Goal: Information Seeking & Learning: Find specific fact

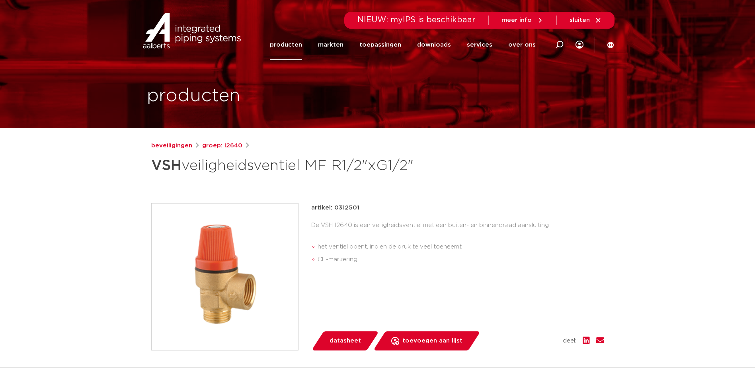
drag, startPoint x: 334, startPoint y: 205, endPoint x: 367, endPoint y: 205, distance: 33.9
click at [367, 205] on div "artikel: 0312501" at bounding box center [457, 208] width 293 height 10
copy p "0312501"
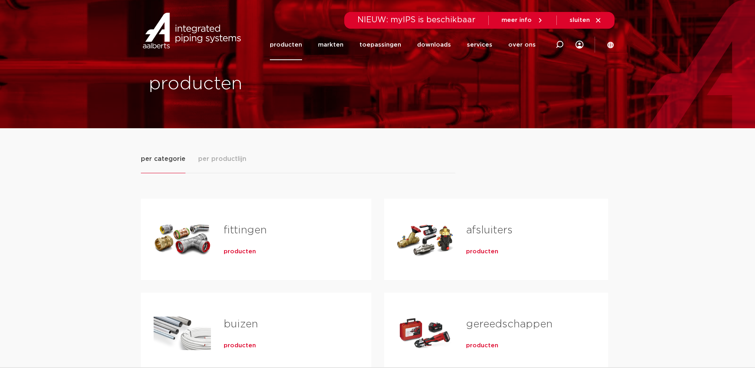
click at [227, 237] on h2 "fittingen" at bounding box center [285, 232] width 122 height 18
click at [248, 233] on link "fittingen" at bounding box center [245, 230] width 43 height 10
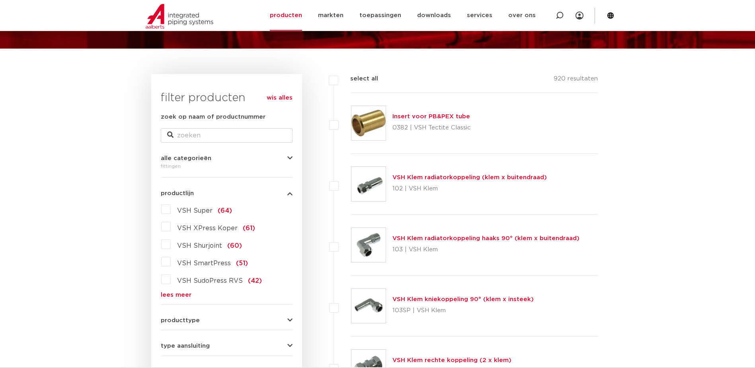
drag, startPoint x: 181, startPoint y: 295, endPoint x: 216, endPoint y: 281, distance: 37.6
click at [181, 295] on link "lees meer" at bounding box center [227, 295] width 132 height 6
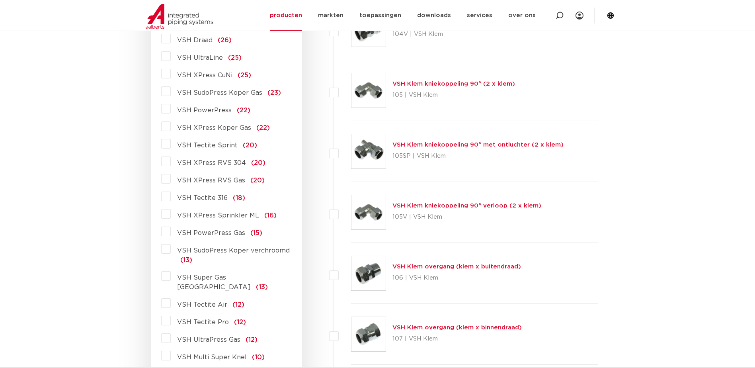
scroll to position [518, 0]
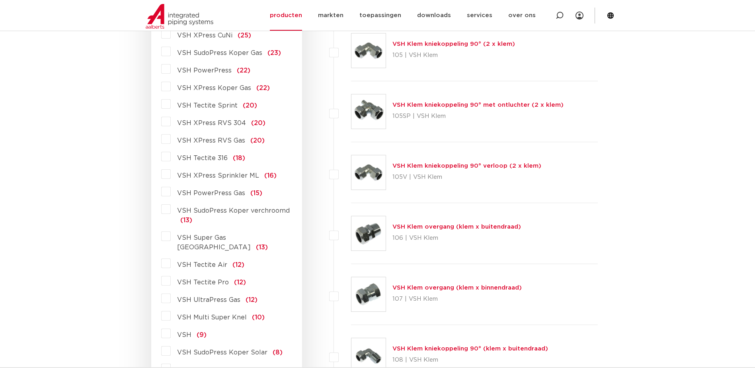
click at [171, 309] on label "VSH Multi Super Knel (10)" at bounding box center [218, 315] width 94 height 13
click at [0, 0] on input "VSH Multi Super Knel (10)" at bounding box center [0, 0] width 0 height 0
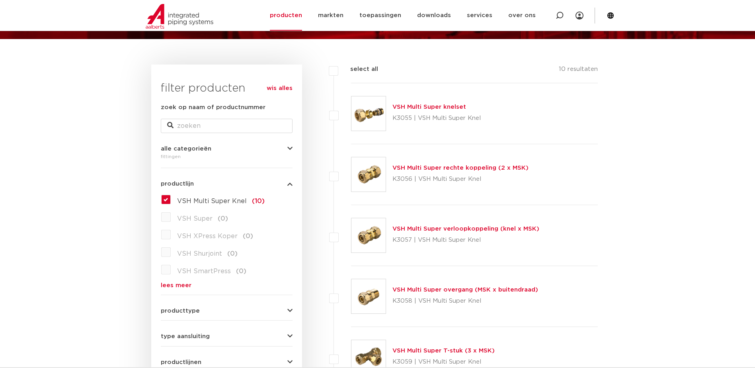
scroll to position [49, 0]
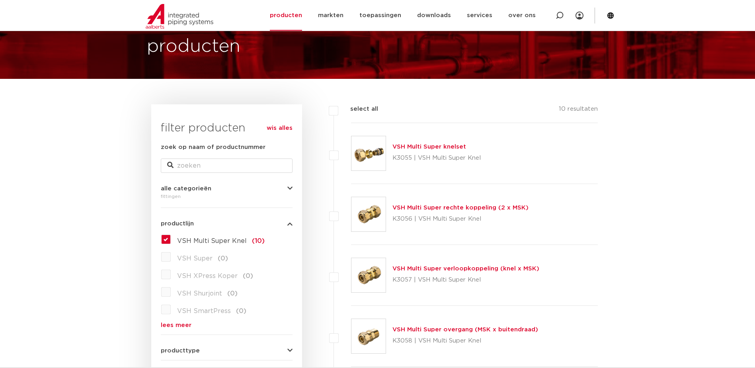
click at [420, 208] on link "VSH Multi Super rechte koppeling (2 x MSK)" at bounding box center [461, 208] width 136 height 6
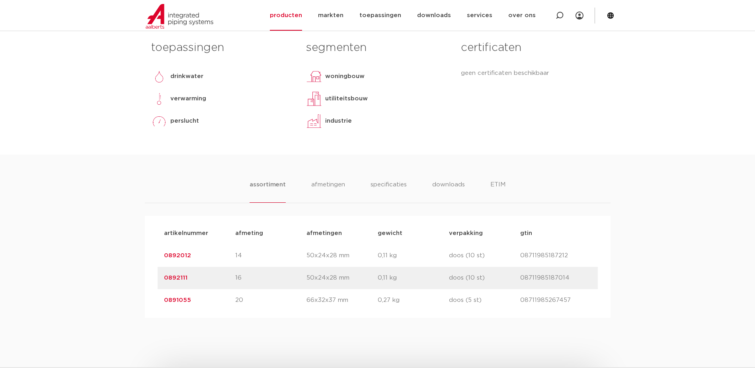
scroll to position [398, 0]
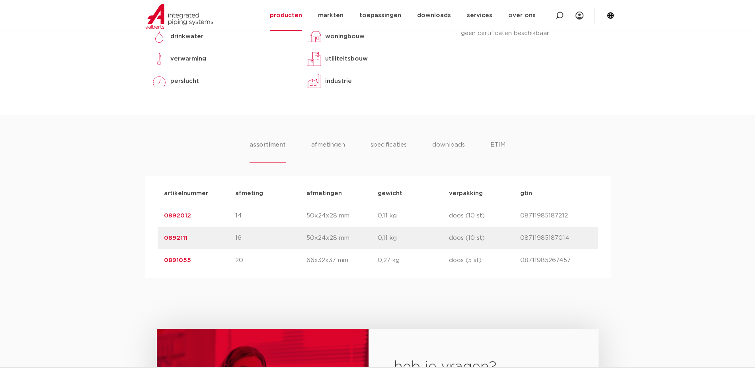
drag, startPoint x: 192, startPoint y: 239, endPoint x: 135, endPoint y: 237, distance: 56.6
click at [135, 237] on div "assortiment afmetingen specificaties downloads ETIM assortiment afmetingen spec…" at bounding box center [377, 196] width 755 height 163
copy link "0892111"
